Goal: Information Seeking & Learning: Learn about a topic

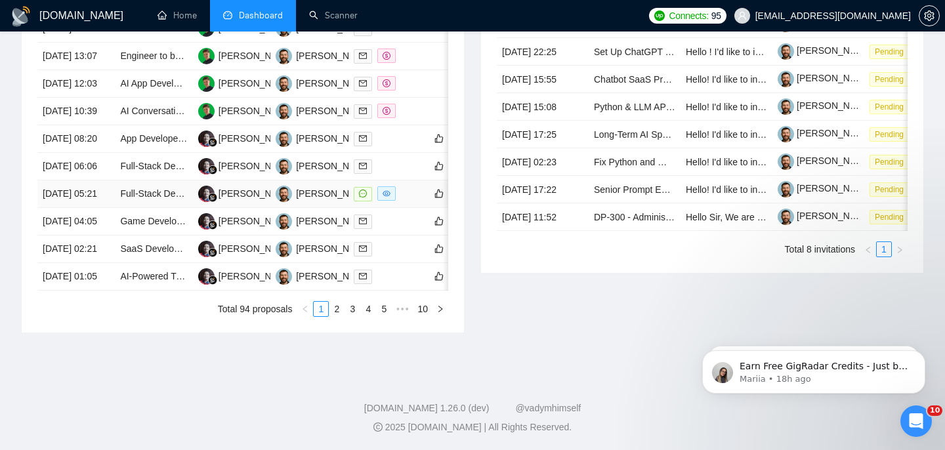
scroll to position [629, 0]
click at [112, 208] on td "[DATE] 05:21" at bounding box center [75, 194] width 77 height 28
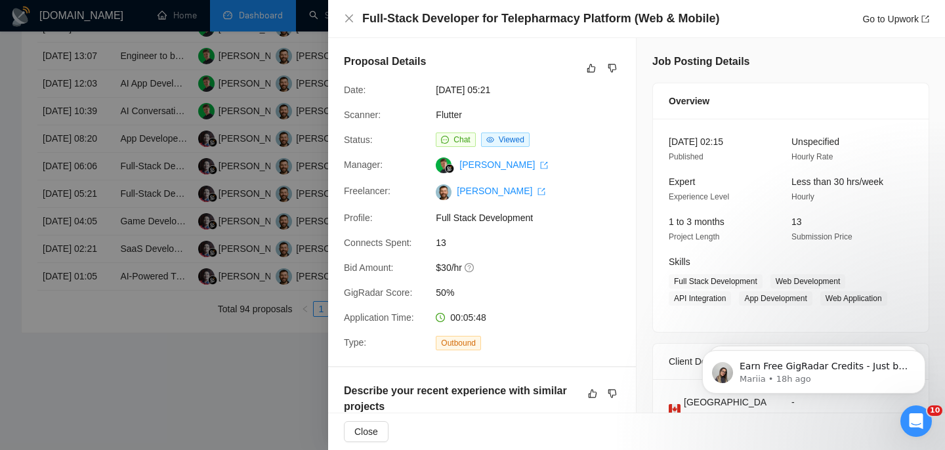
click at [354, 24] on div "Full-Stack Developer for Telepharmacy Platform (Web & Mobile) Go to Upwork" at bounding box center [636, 19] width 585 height 16
click at [351, 20] on icon "close" at bounding box center [349, 18] width 11 height 11
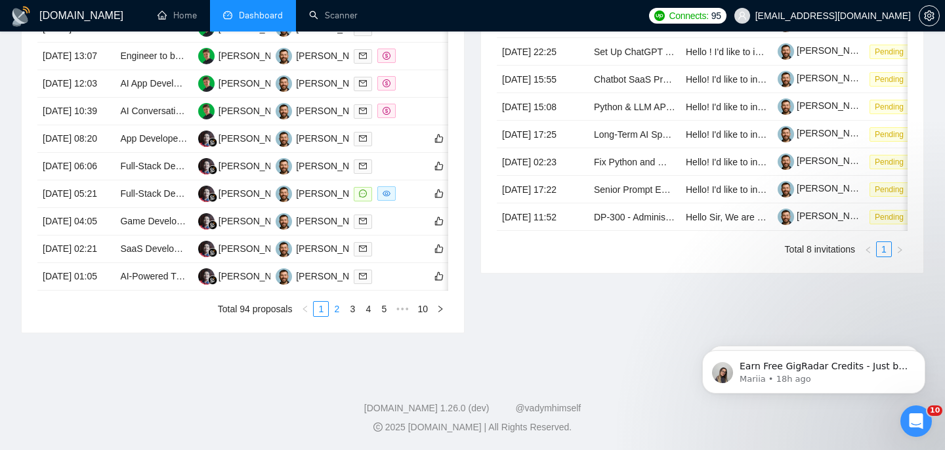
click at [333, 316] on link "2" at bounding box center [336, 309] width 14 height 14
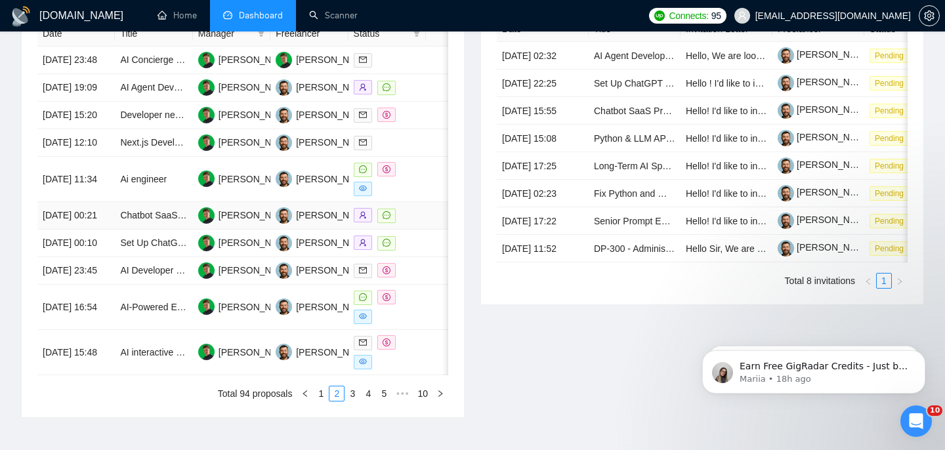
scroll to position [555, 0]
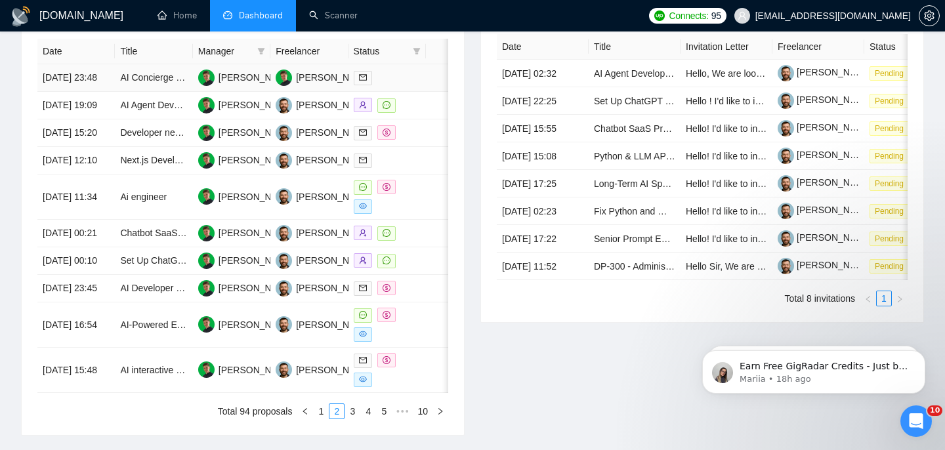
click at [104, 92] on td "[DATE] 23:48" at bounding box center [75, 78] width 77 height 28
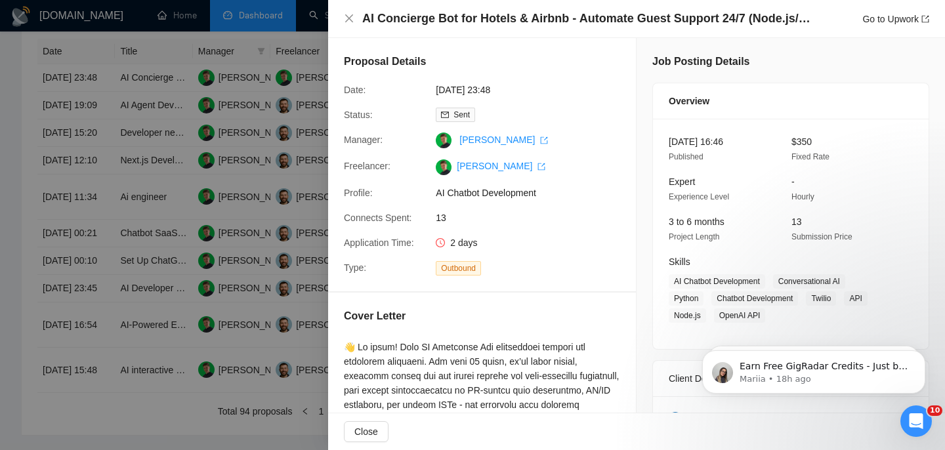
click at [463, 19] on h4 "AI Concierge Bot for Hotels & Airbnb - Automate Guest Support 24/7 (Node.js/Pyt…" at bounding box center [588, 19] width 453 height 16
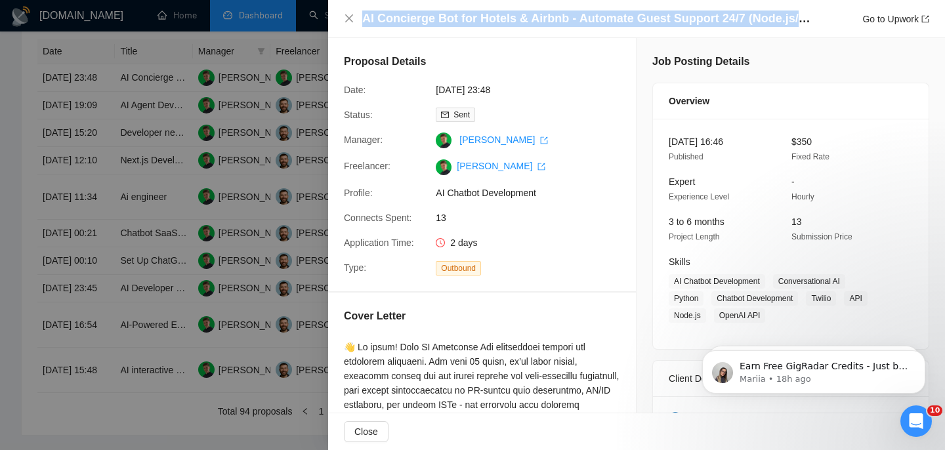
click at [463, 19] on h4 "AI Concierge Bot for Hotels & Airbnb - Automate Guest Support 24/7 (Node.js/Pyt…" at bounding box center [588, 19] width 453 height 16
copy h4 "AI Concierge Bot for Hotels & Airbnb - Automate Guest Support 24/7 (Node.js/Pyt…"
